Goal: Obtain resource: Obtain resource

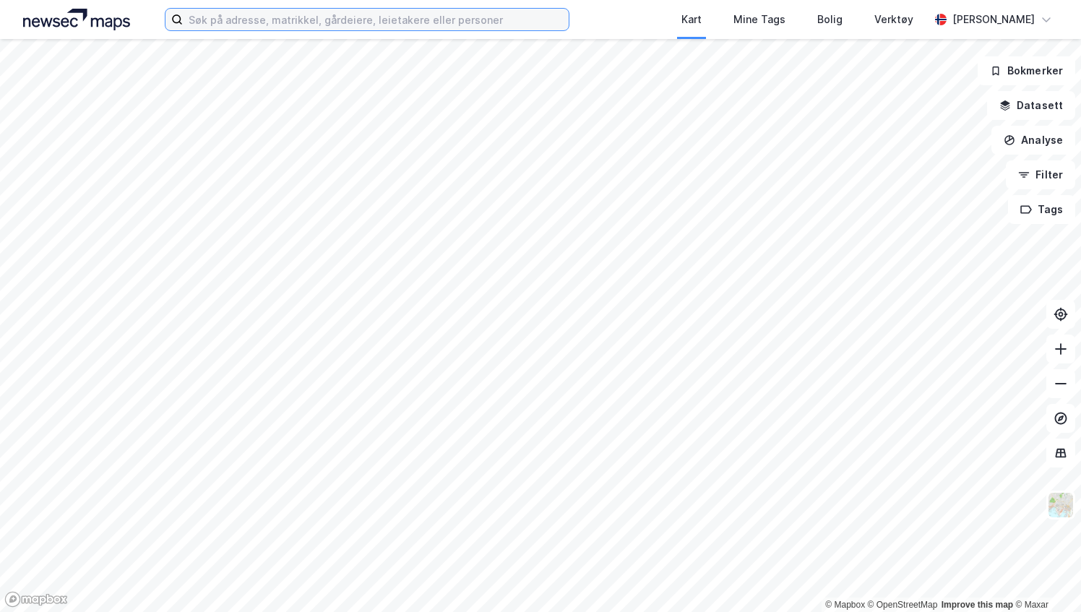
click at [302, 17] on input at bounding box center [376, 20] width 386 height 22
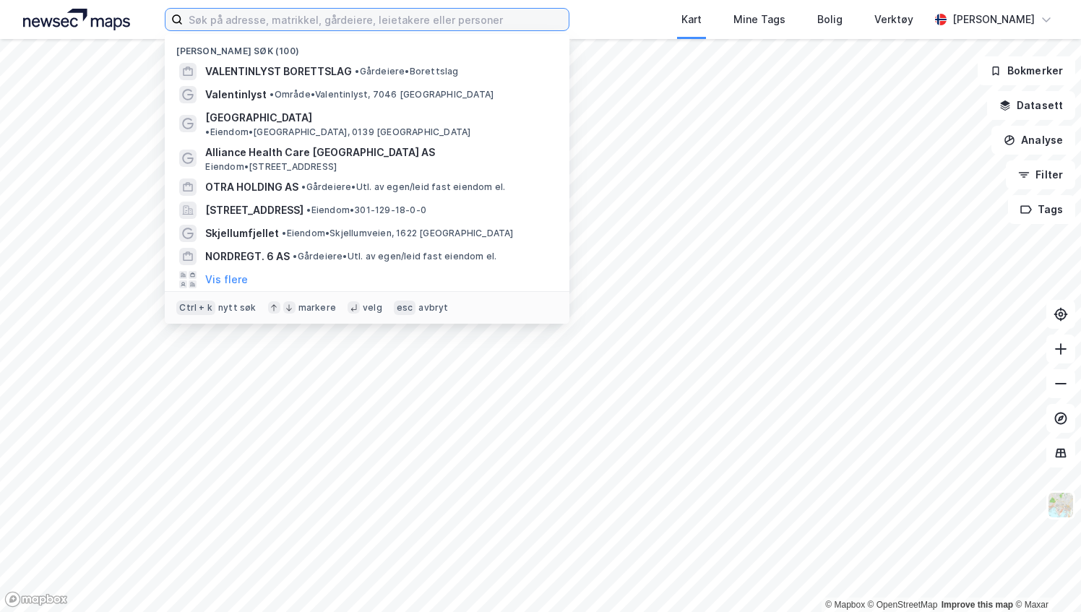
click at [251, 22] on input at bounding box center [376, 20] width 386 height 22
type input "V"
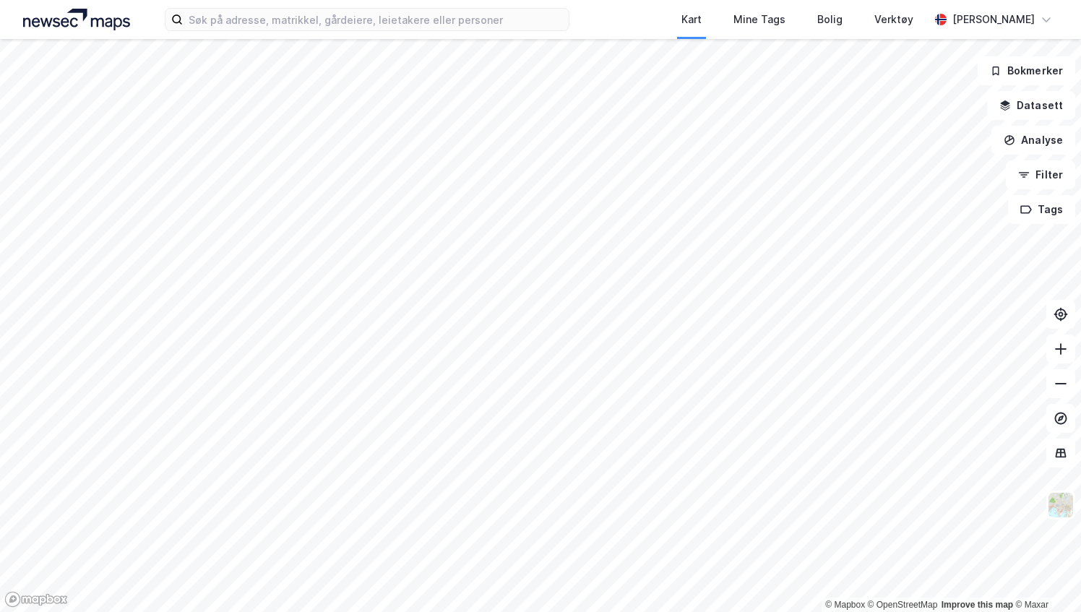
click at [476, 35] on div "Kart Mine Tags Bolig Verktøy Jonahan Ronning-Moe © Mapbox © OpenStreetMap Impro…" at bounding box center [540, 306] width 1081 height 612
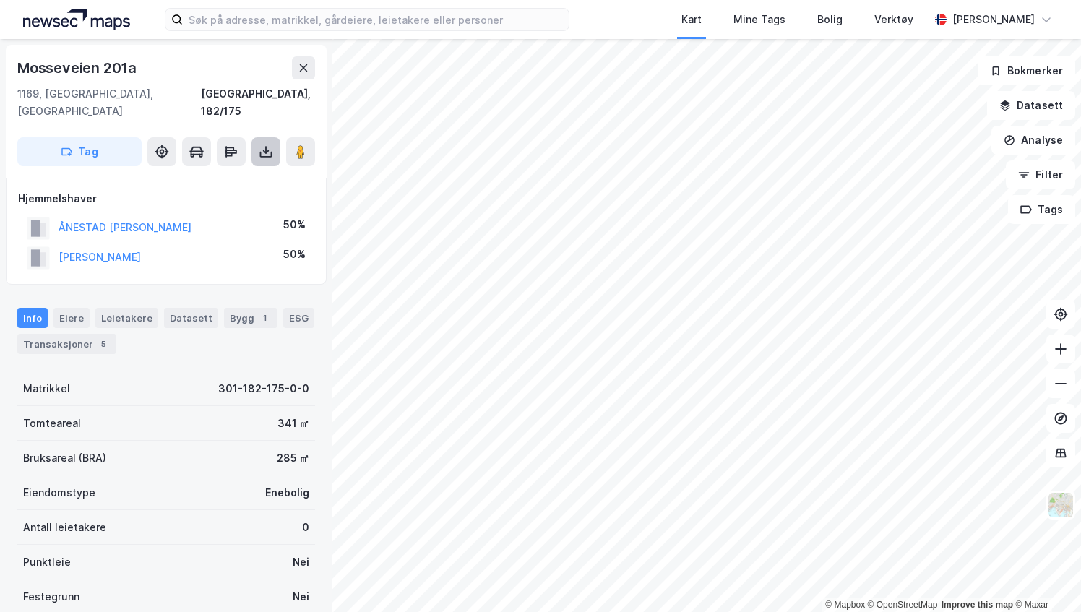
click at [265, 145] on button at bounding box center [266, 151] width 29 height 29
click at [216, 175] on div "Last ned grunnbok" at bounding box center [194, 181] width 84 height 12
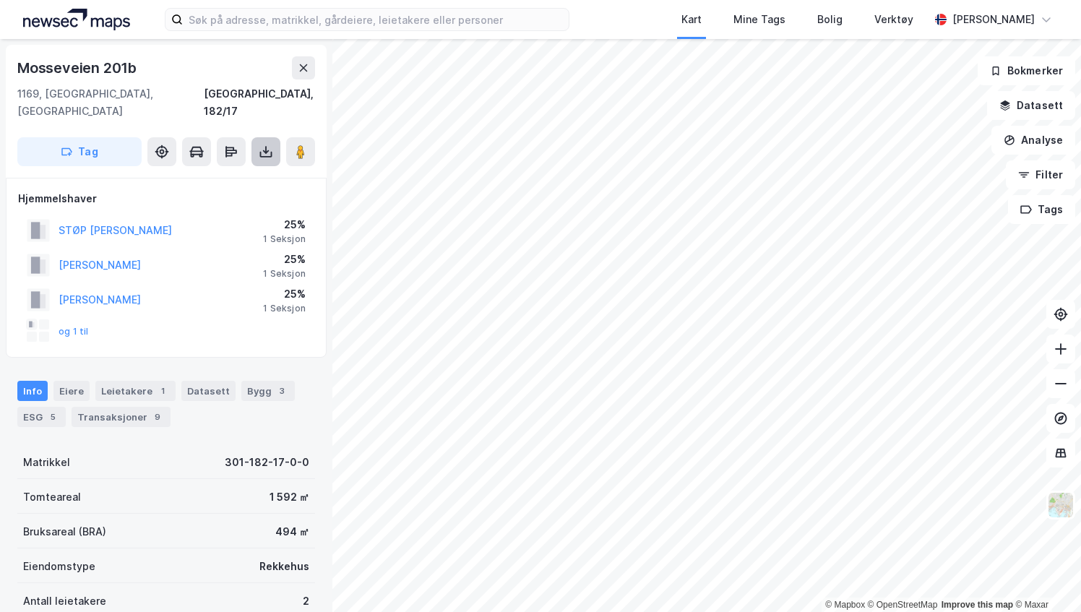
click at [275, 142] on button at bounding box center [266, 151] width 29 height 29
click at [216, 175] on div "Last ned grunnbok" at bounding box center [194, 181] width 84 height 12
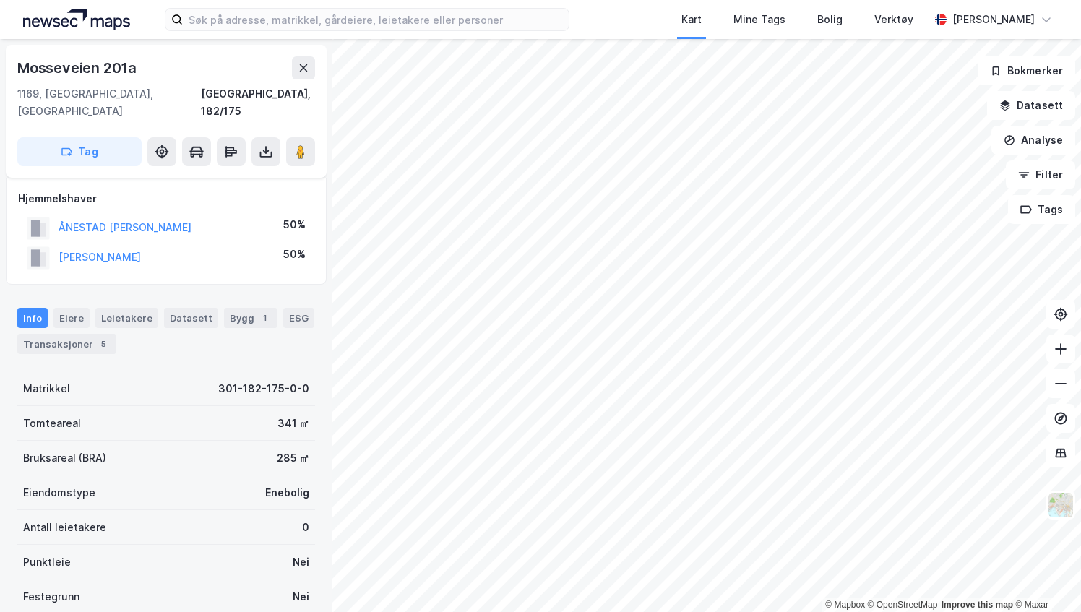
scroll to position [21, 0]
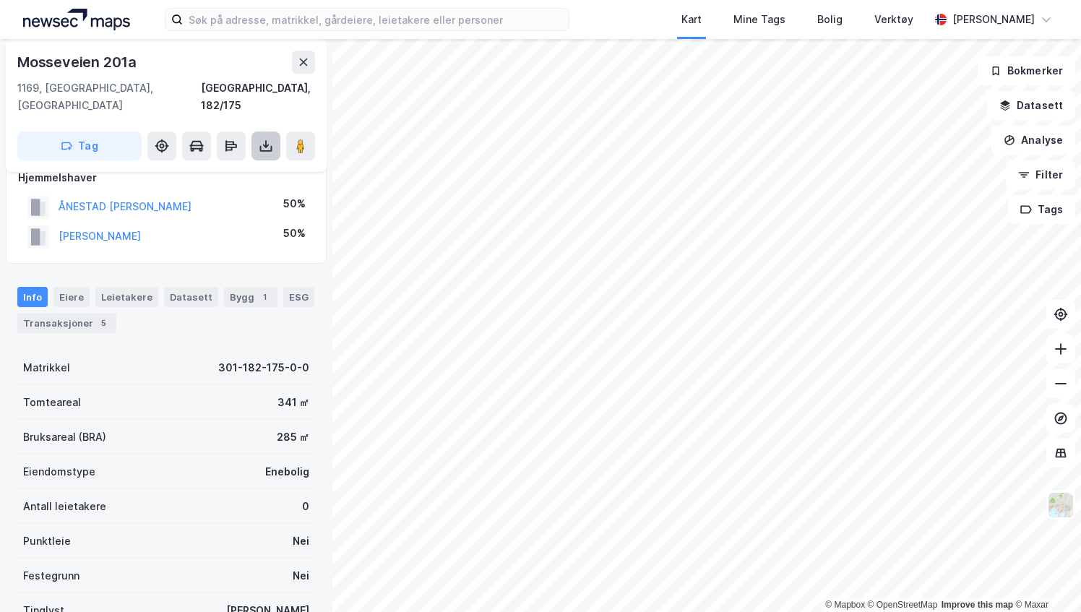
click at [260, 139] on icon at bounding box center [266, 146] width 14 height 14
click at [193, 169] on div "Last ned grunnbok" at bounding box center [194, 175] width 84 height 12
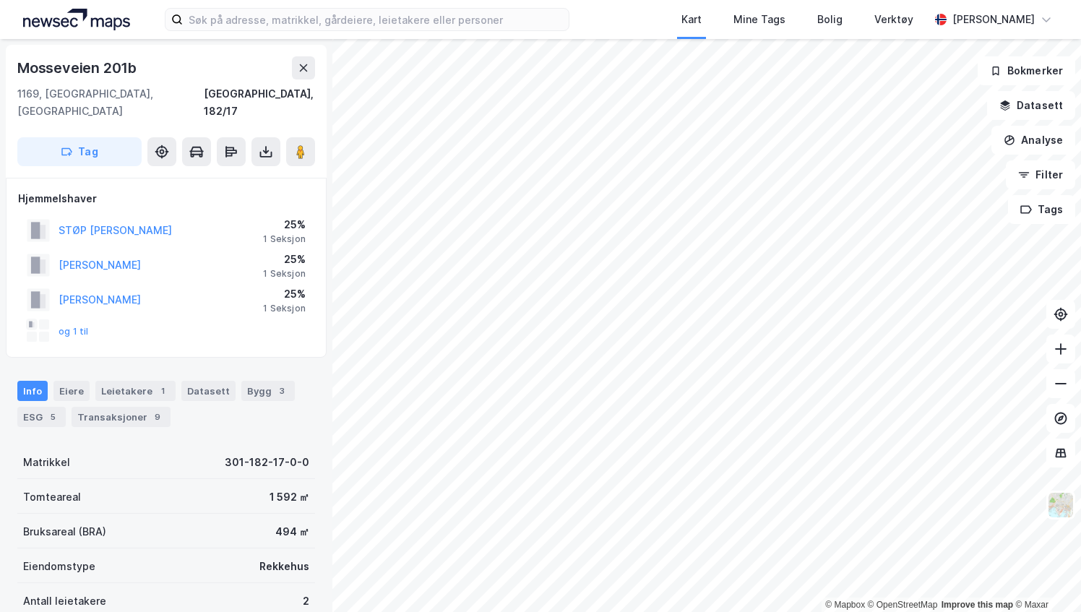
scroll to position [21, 0]
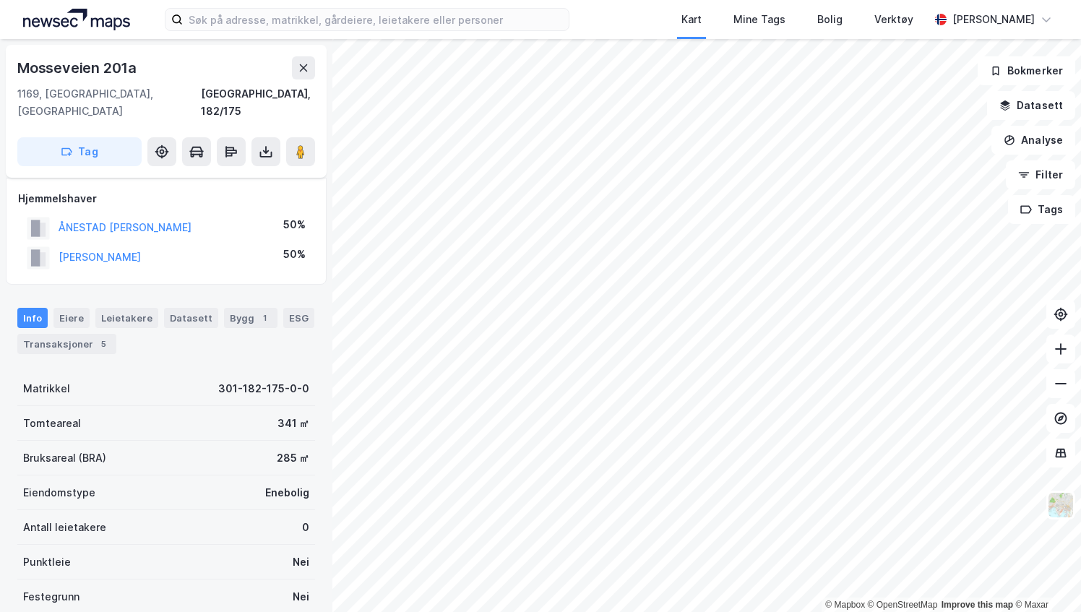
scroll to position [21, 0]
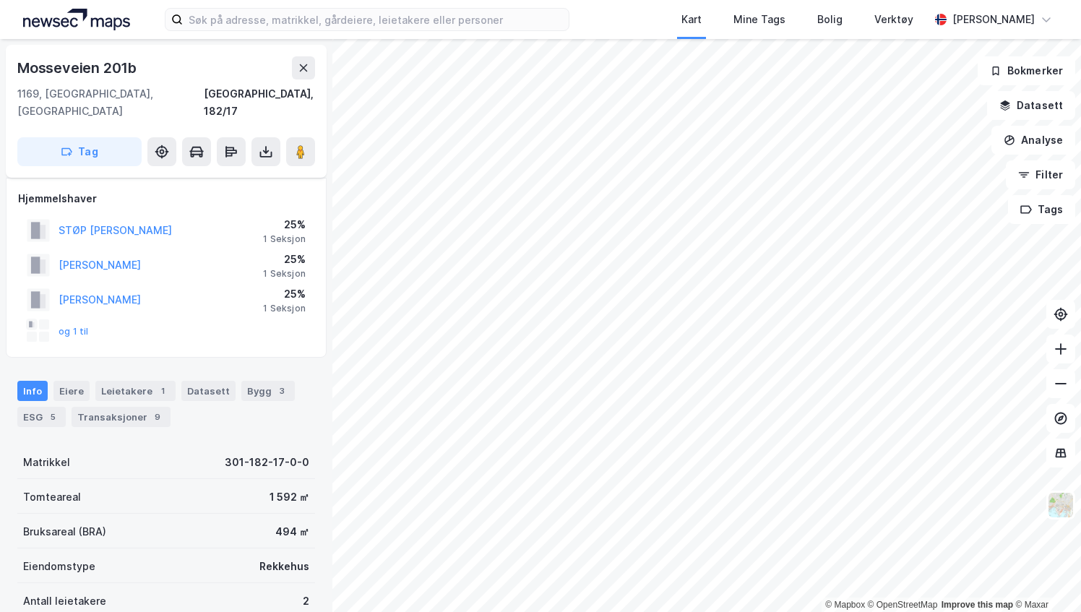
scroll to position [21, 0]
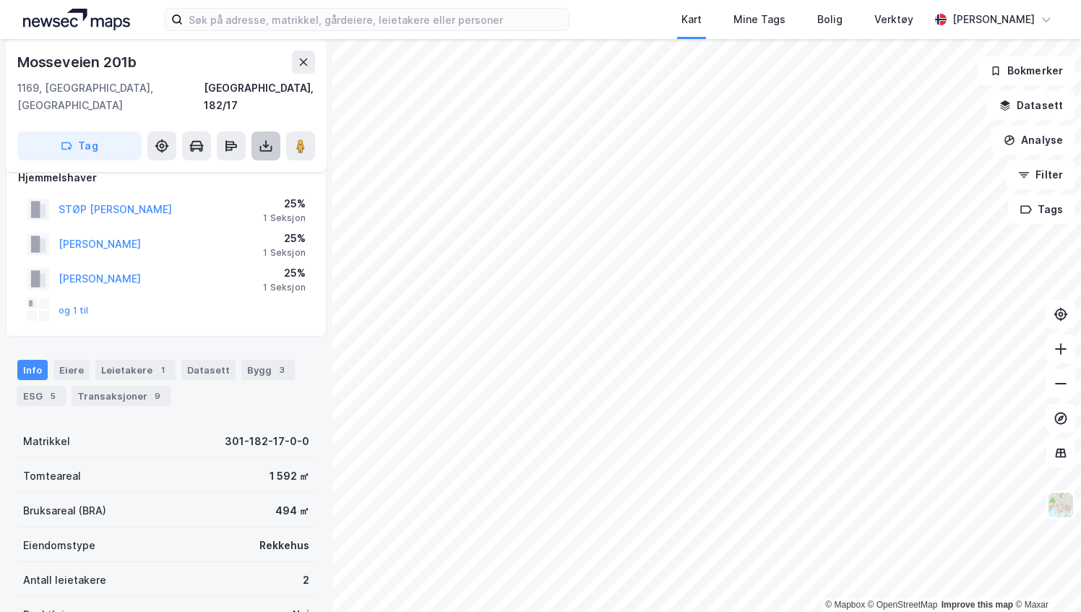
click at [265, 146] on icon at bounding box center [266, 149] width 12 height 6
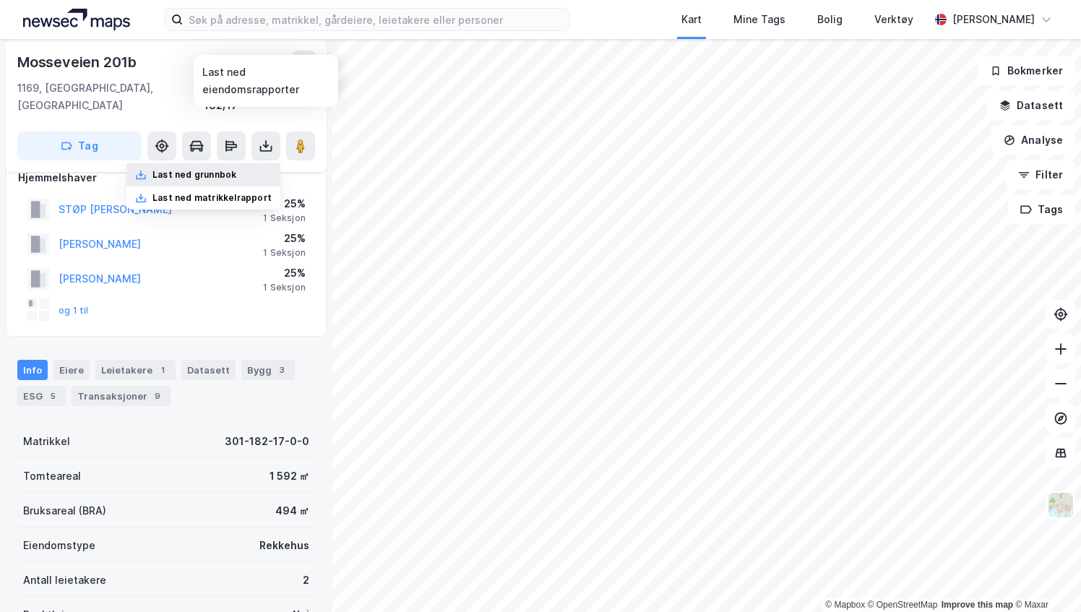
click at [198, 169] on div "Last ned grunnbok" at bounding box center [194, 175] width 84 height 12
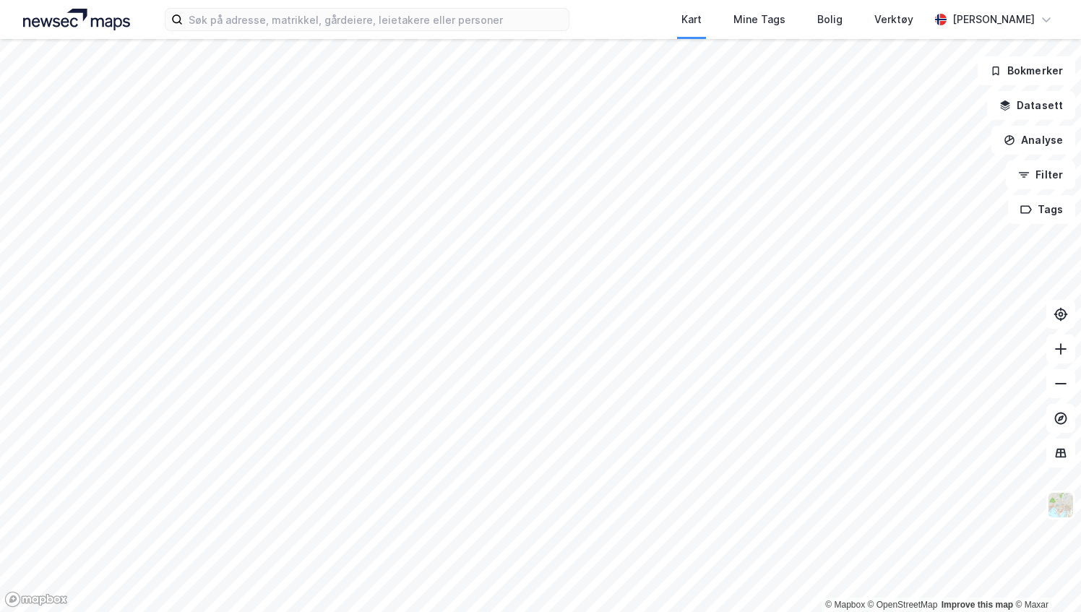
click at [311, 33] on div "Kart Mine Tags [PERSON_NAME] Verktøy [PERSON_NAME]" at bounding box center [540, 19] width 1081 height 39
click at [304, 29] on input at bounding box center [376, 20] width 386 height 22
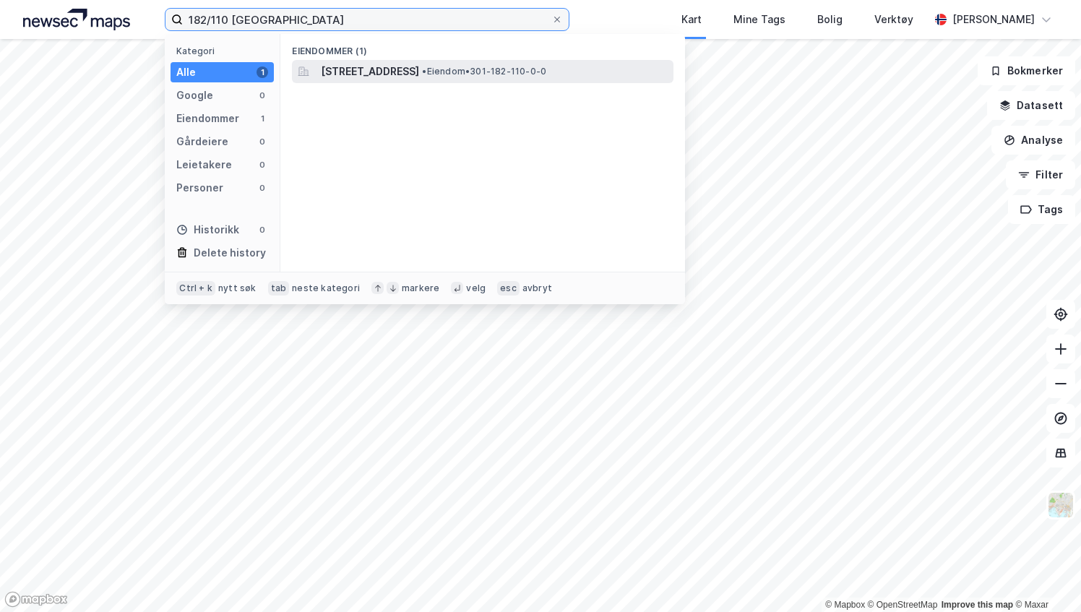
type input "182/110 [GEOGRAPHIC_DATA]"
click at [369, 74] on span "[STREET_ADDRESS]" at bounding box center [370, 71] width 98 height 17
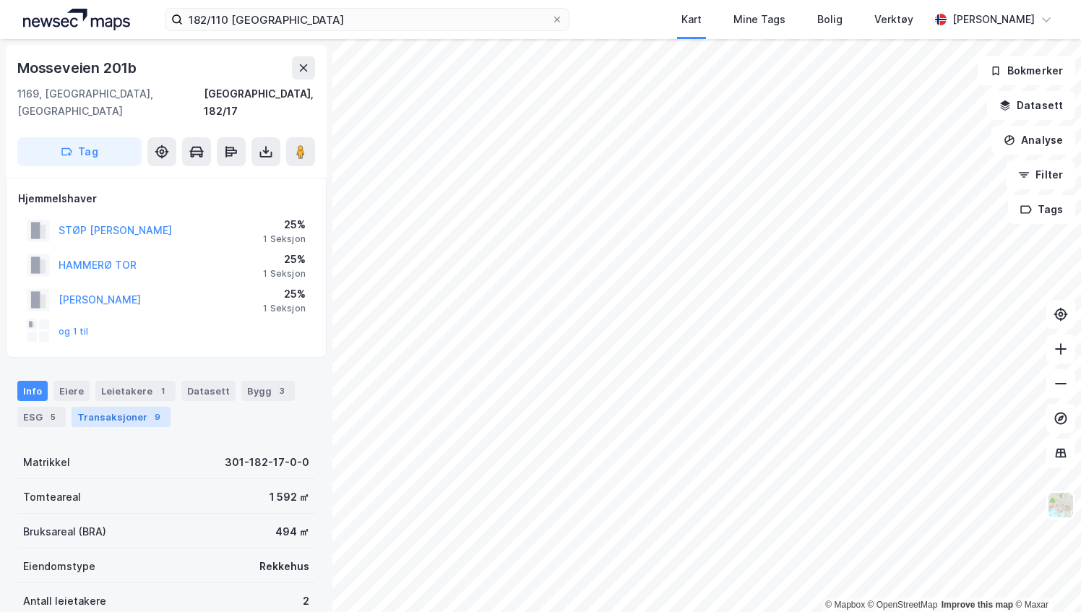
click at [115, 407] on div "Transaksjoner 9" at bounding box center [121, 417] width 99 height 20
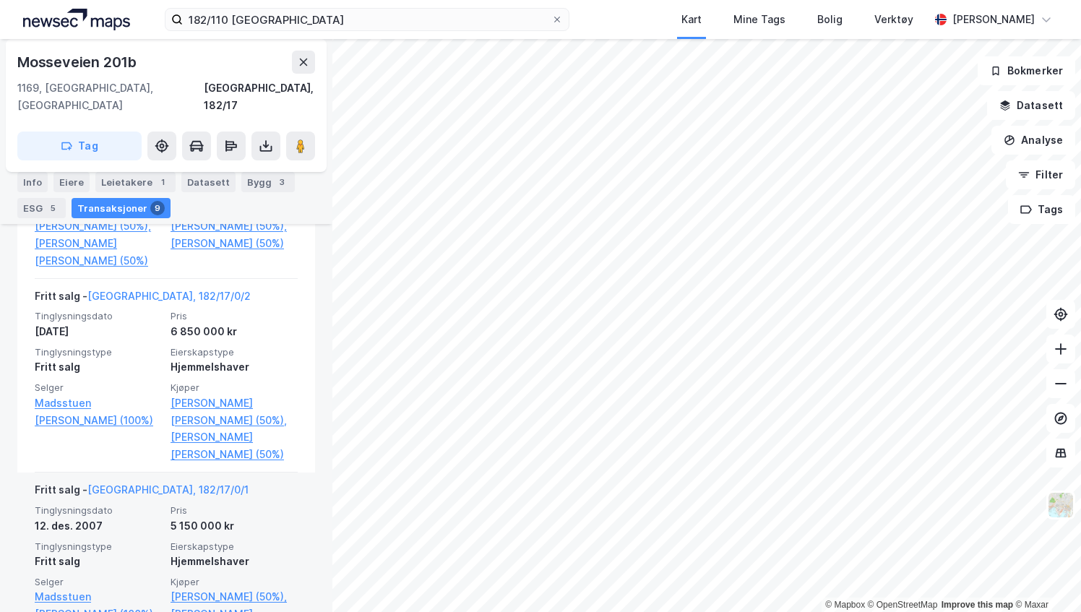
scroll to position [1303, 0]
